Goal: Task Accomplishment & Management: Use online tool/utility

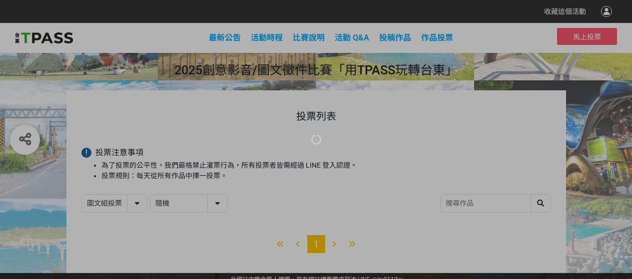
select select "13139"
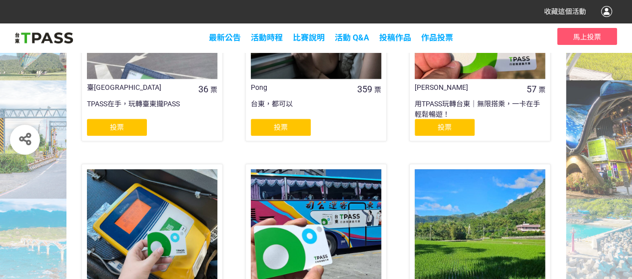
scroll to position [300, 0]
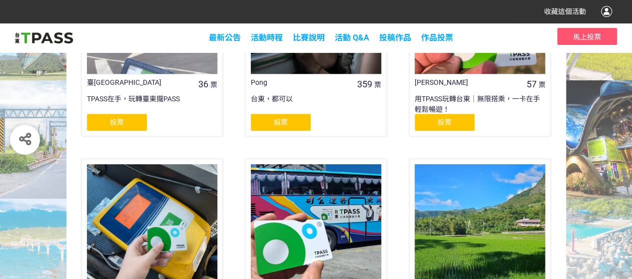
click at [118, 126] on span "投票" at bounding box center [117, 122] width 14 height 8
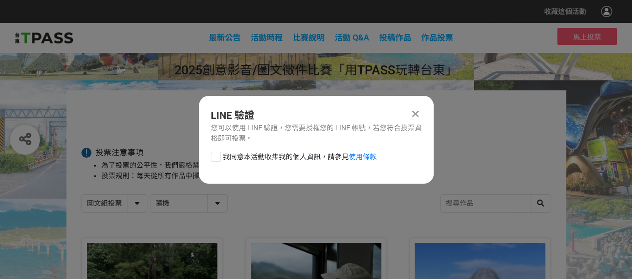
scroll to position [0, 0]
click at [213, 162] on div at bounding box center [216, 157] width 10 height 10
checkbox input "true"
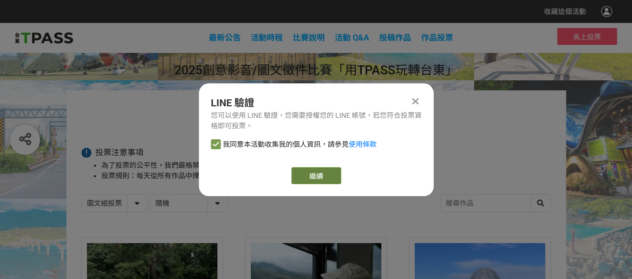
click at [303, 177] on link "繼續" at bounding box center [316, 175] width 50 height 17
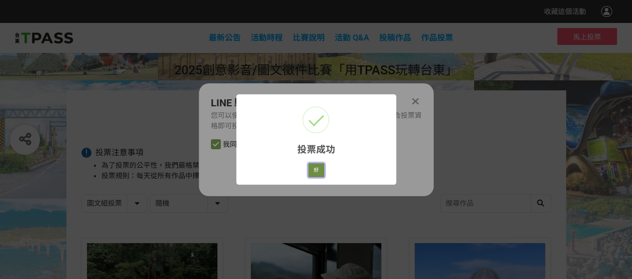
click at [320, 177] on button "好" at bounding box center [316, 170] width 16 height 14
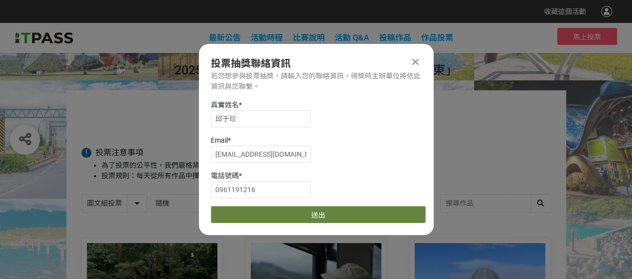
click at [315, 223] on button "送出" at bounding box center [318, 214] width 215 height 17
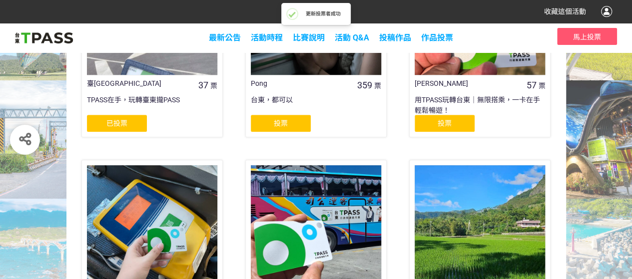
scroll to position [300, 0]
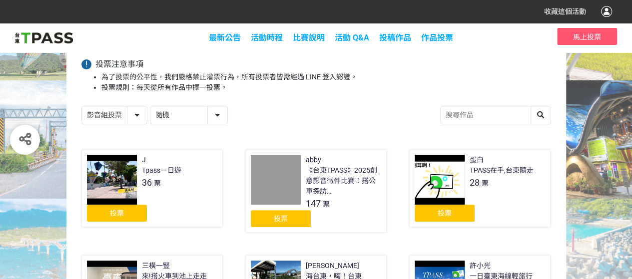
scroll to position [150, 0]
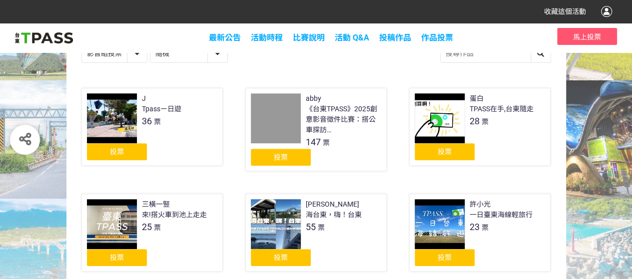
click at [286, 161] on span "投票" at bounding box center [281, 157] width 14 height 8
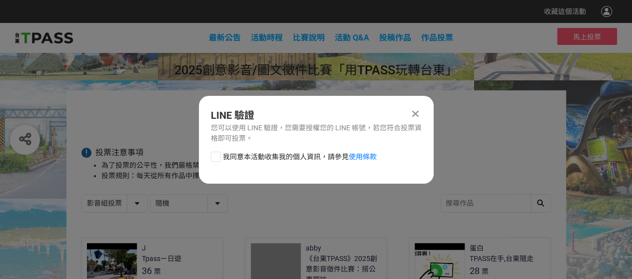
click at [219, 158] on div at bounding box center [216, 157] width 10 height 10
checkbox input "true"
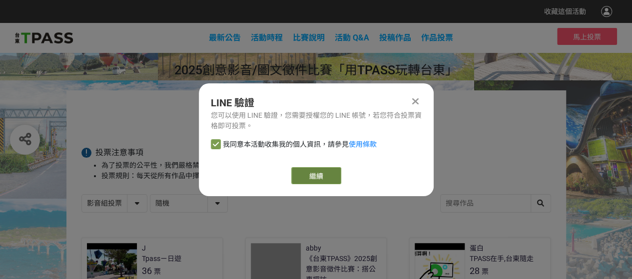
click at [302, 177] on link "繼續" at bounding box center [316, 175] width 50 height 17
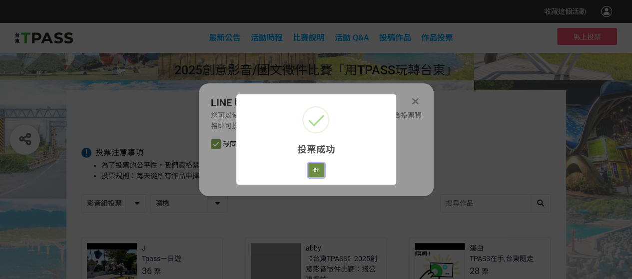
click at [316, 177] on button "好" at bounding box center [316, 170] width 16 height 14
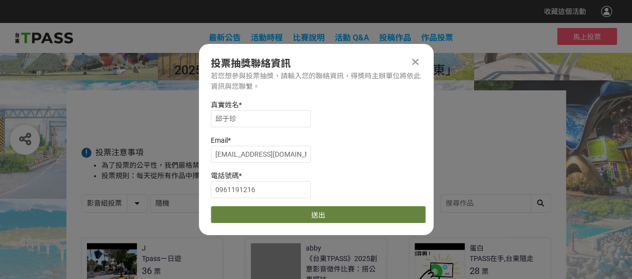
click at [316, 216] on button "送出" at bounding box center [318, 214] width 215 height 17
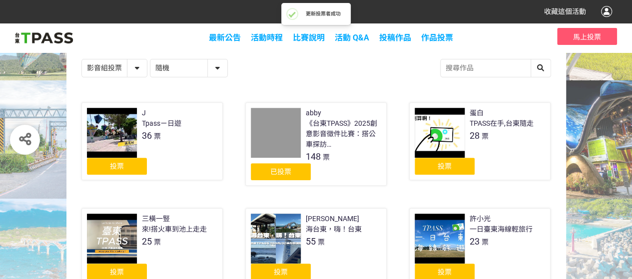
scroll to position [150, 0]
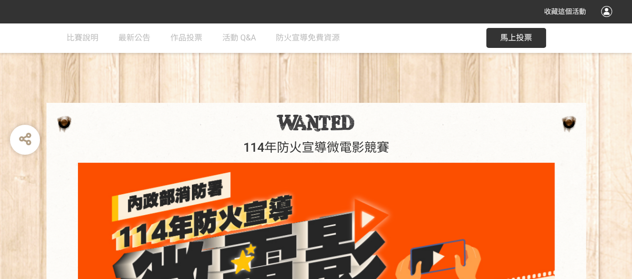
click at [493, 42] on button "馬上投票" at bounding box center [516, 38] width 60 height 20
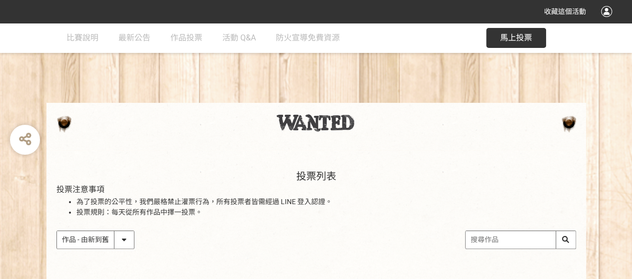
scroll to position [300, 0]
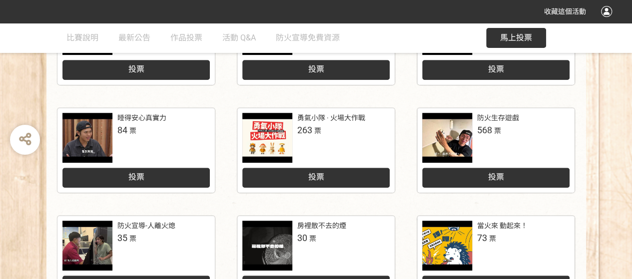
click at [292, 188] on div "投票" at bounding box center [315, 178] width 147 height 20
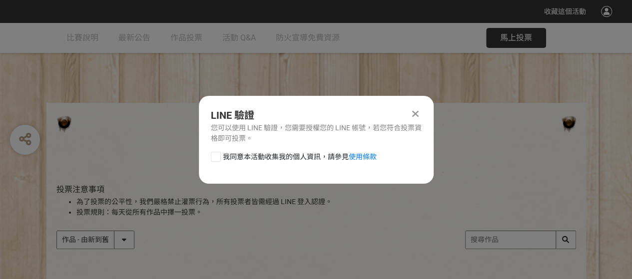
scroll to position [0, 0]
click at [211, 162] on div at bounding box center [216, 157] width 10 height 10
checkbox input "true"
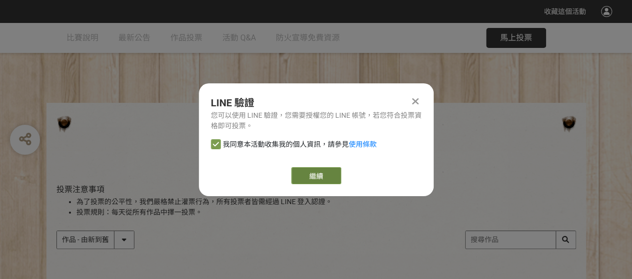
click at [303, 181] on link "繼續" at bounding box center [316, 175] width 50 height 17
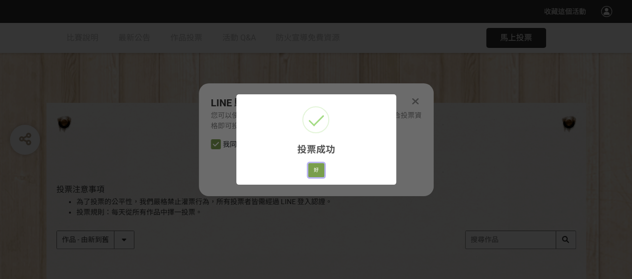
click at [319, 177] on button "好" at bounding box center [316, 170] width 16 height 14
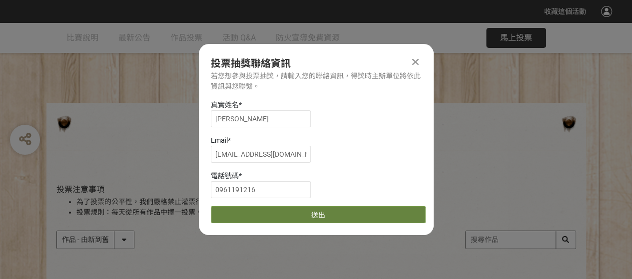
click at [312, 216] on button "送出" at bounding box center [318, 214] width 215 height 17
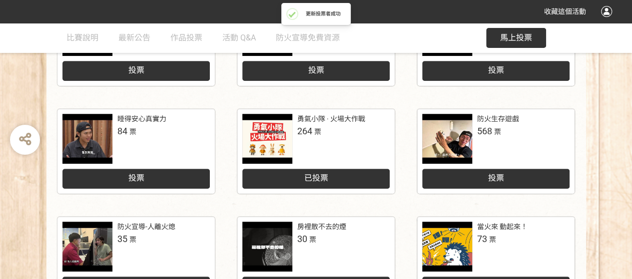
scroll to position [300, 0]
